Goal: Obtain resource: Download file/media

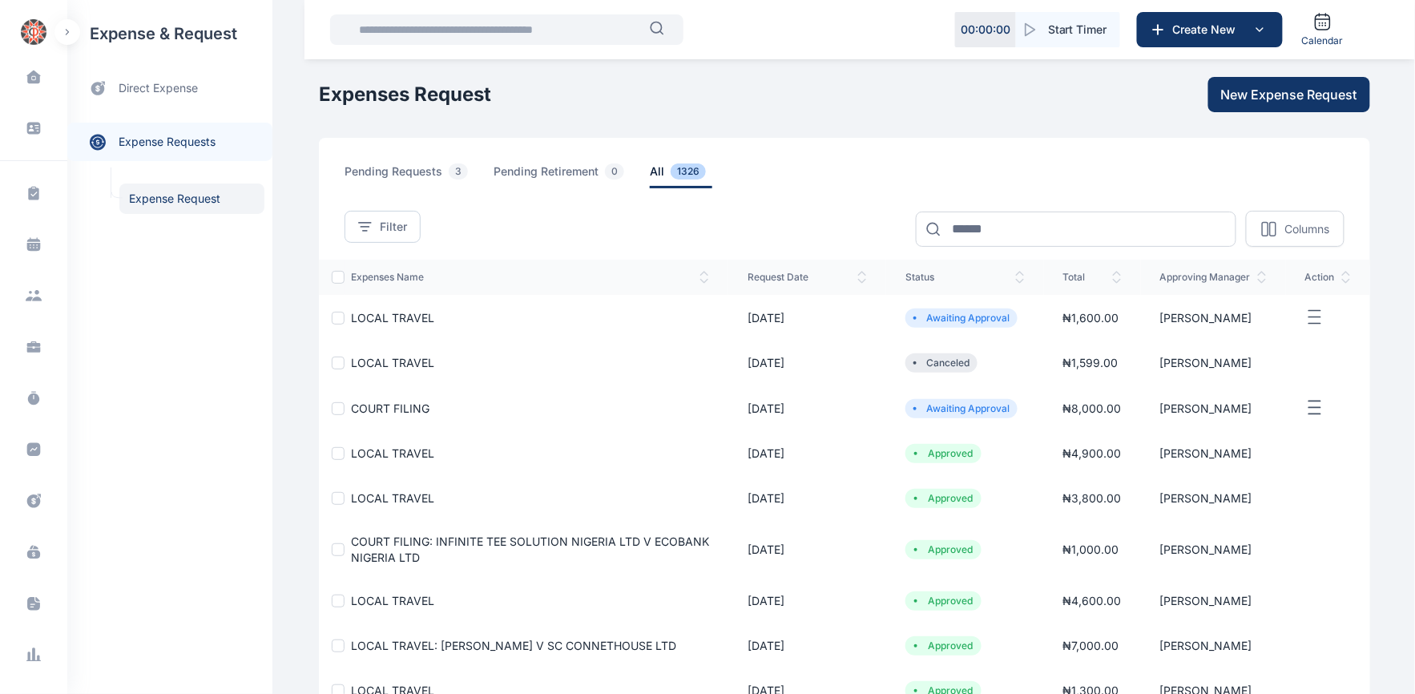
click at [403, 314] on span "LOCAL TRAVEL" at bounding box center [392, 318] width 83 height 14
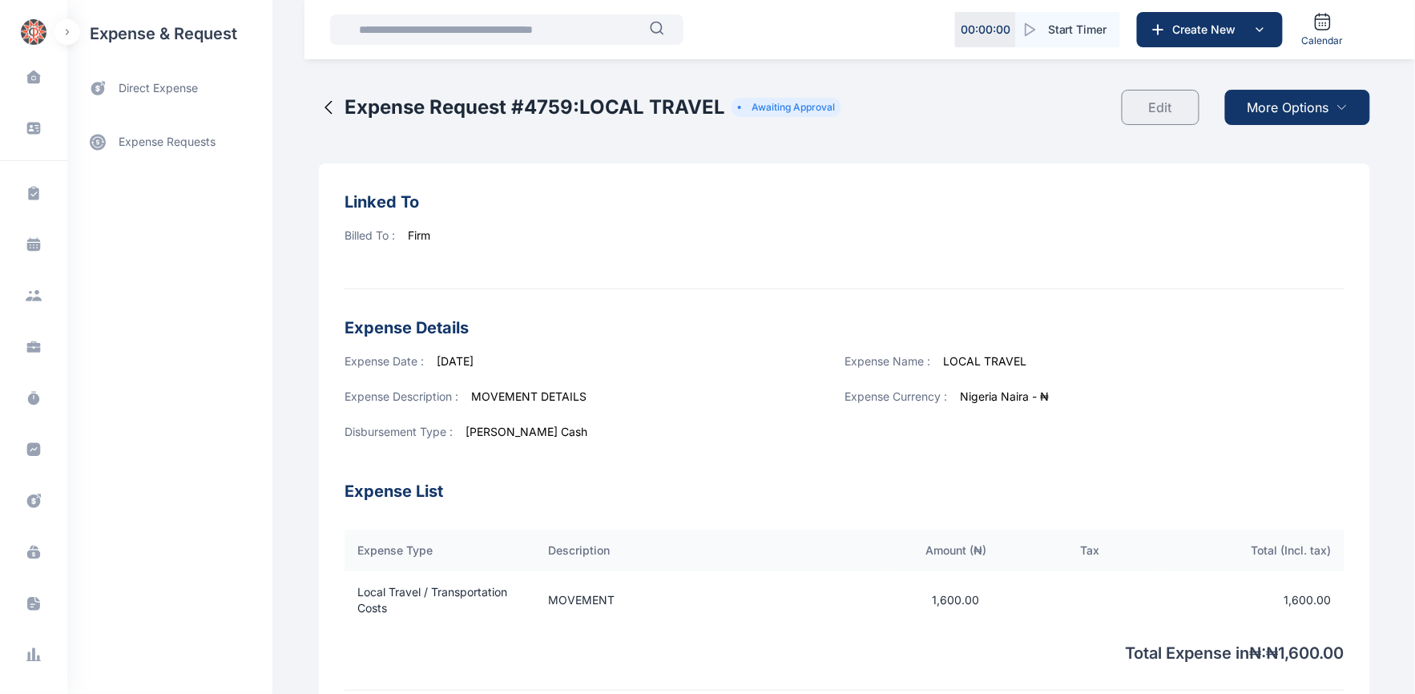
click at [1292, 108] on span "More Options" at bounding box center [1289, 107] width 82 height 19
click at [1280, 134] on li "Download PDF" at bounding box center [1296, 146] width 148 height 31
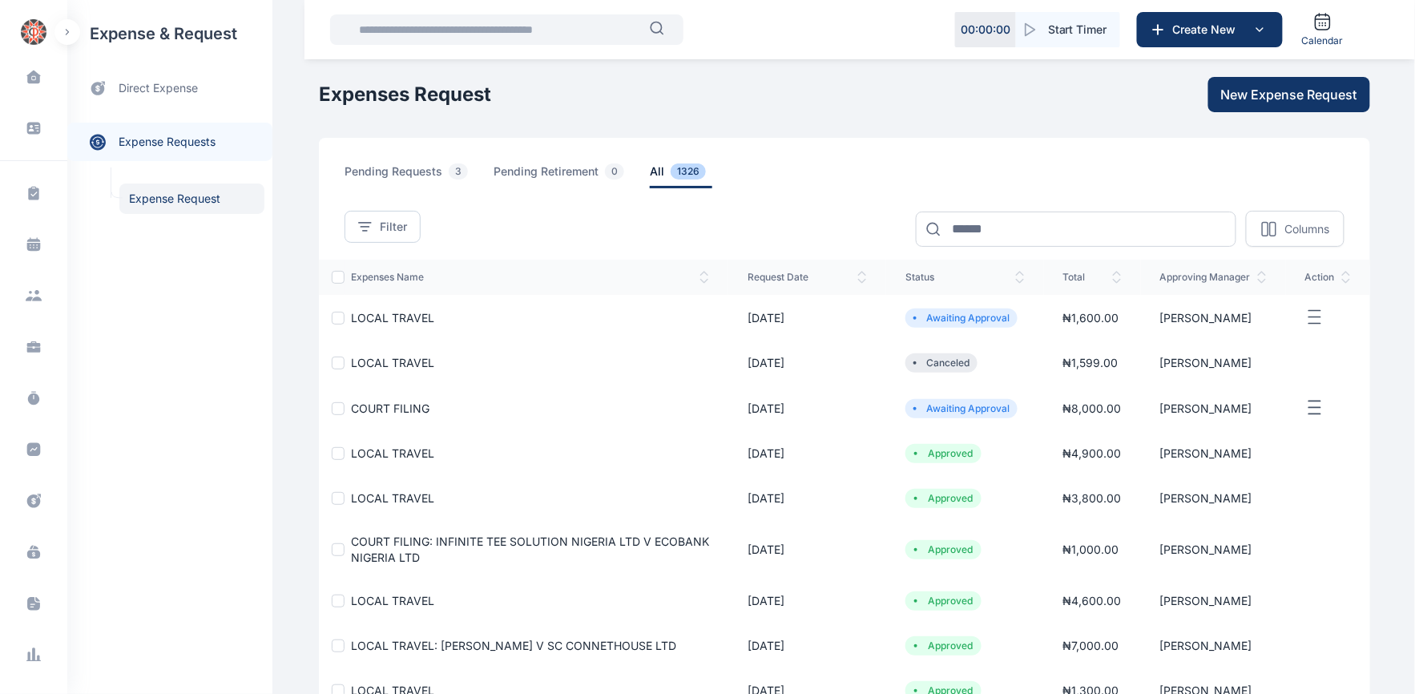
click at [373, 406] on span "COURT FILING" at bounding box center [390, 408] width 79 height 14
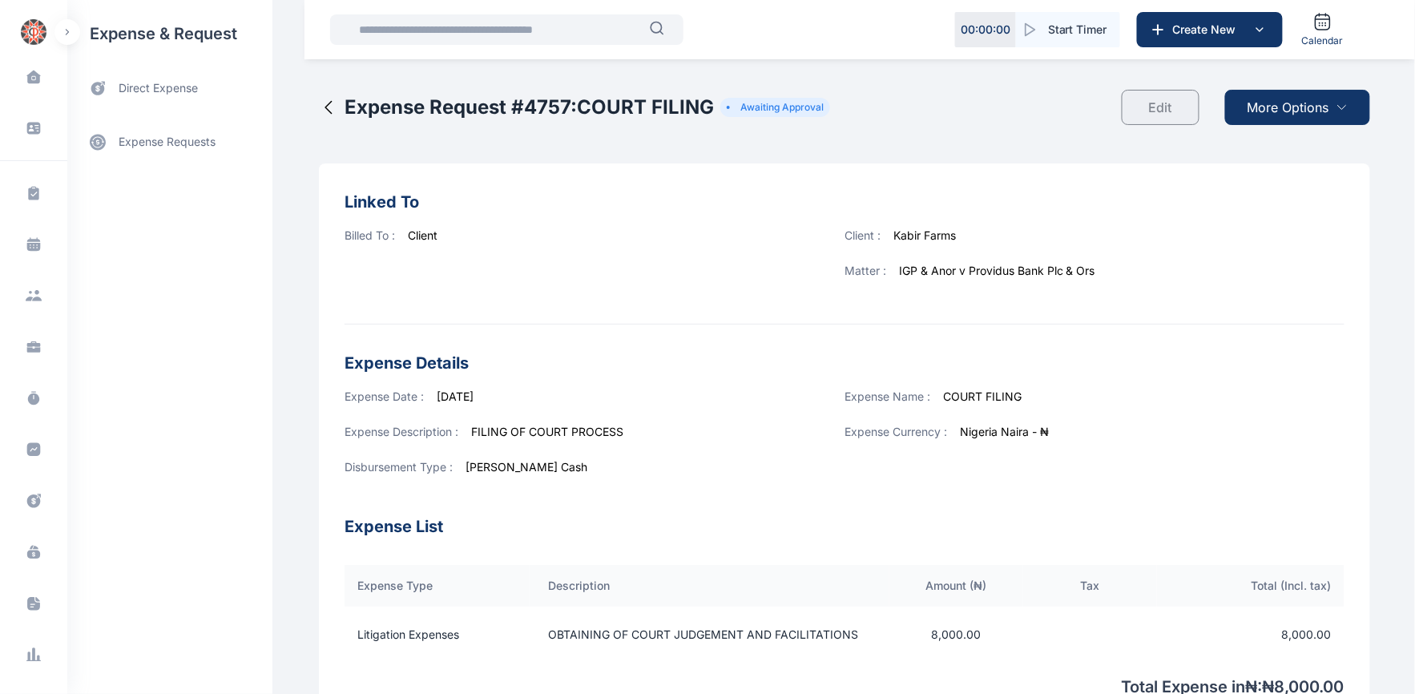
click at [1280, 107] on span "More Options" at bounding box center [1289, 107] width 82 height 19
click at [1275, 136] on li "Download PDF" at bounding box center [1296, 146] width 148 height 31
